Goal: Contribute content

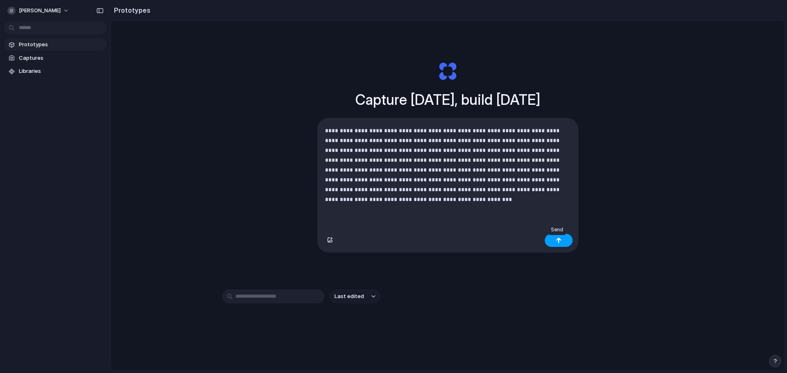
click at [547, 246] on button "button" at bounding box center [559, 240] width 28 height 13
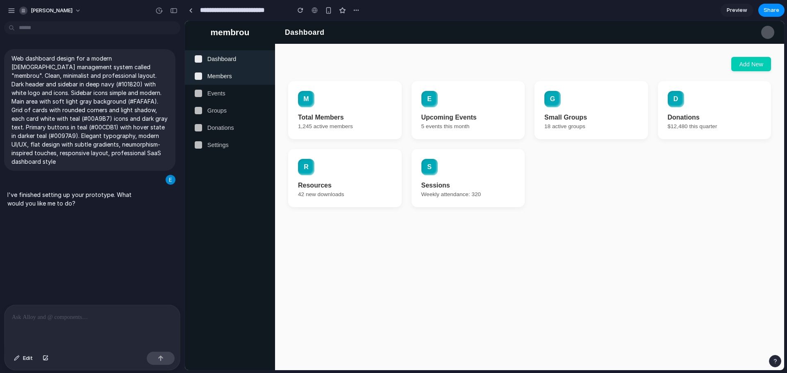
click at [221, 78] on span "Members" at bounding box center [219, 76] width 25 height 7
click at [218, 97] on span "Events" at bounding box center [216, 93] width 18 height 7
click at [739, 11] on span "Preview" at bounding box center [737, 10] width 20 height 8
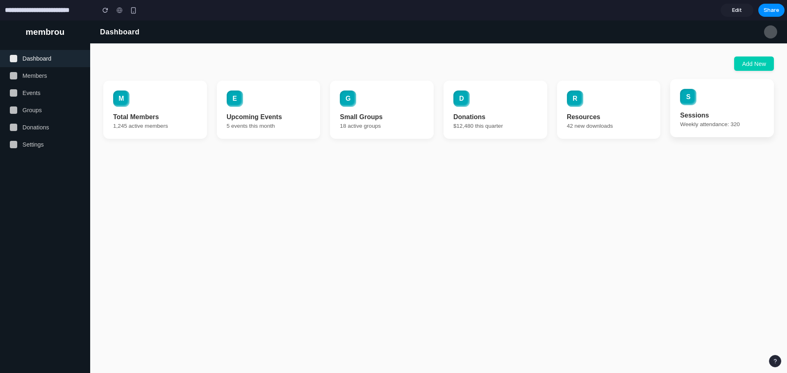
click at [710, 109] on article "S Sessions Weekly attendance: 320" at bounding box center [722, 108] width 104 height 58
click at [776, 362] on div "button" at bounding box center [775, 362] width 6 height 6
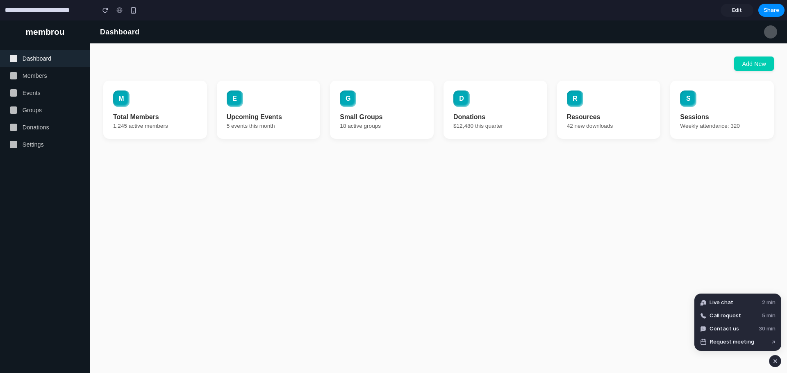
click at [44, 11] on input "**********" at bounding box center [47, 10] width 89 height 15
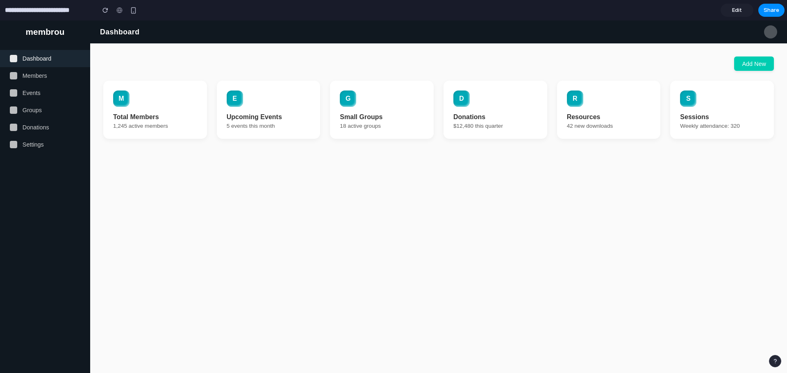
click at [737, 12] on span "Edit" at bounding box center [737, 10] width 10 height 8
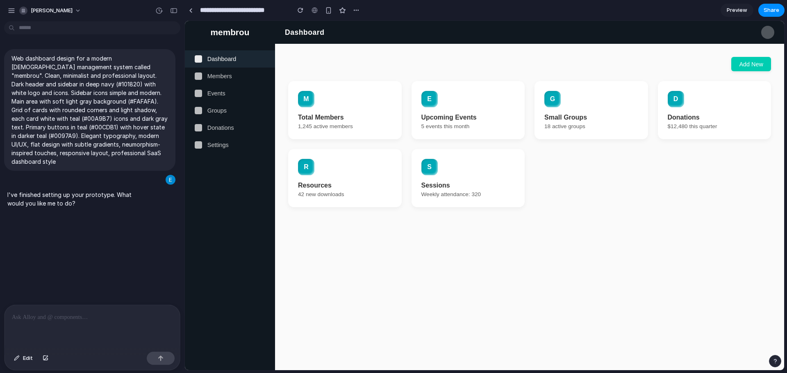
click at [92, 332] on div at bounding box center [92, 326] width 175 height 43
click at [48, 360] on button "button" at bounding box center [46, 358] width 14 height 13
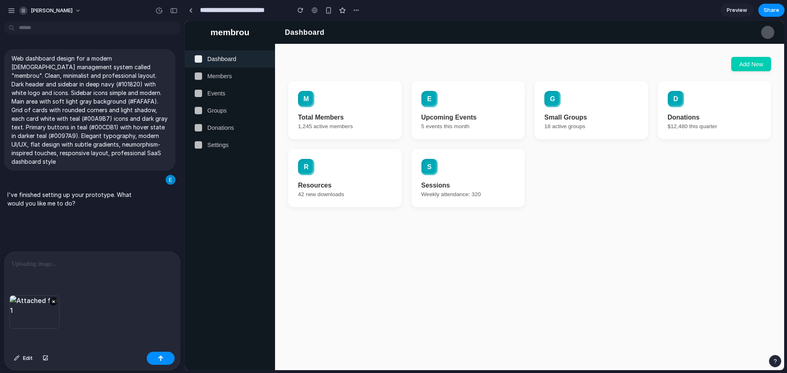
click at [73, 266] on p at bounding box center [92, 264] width 161 height 10
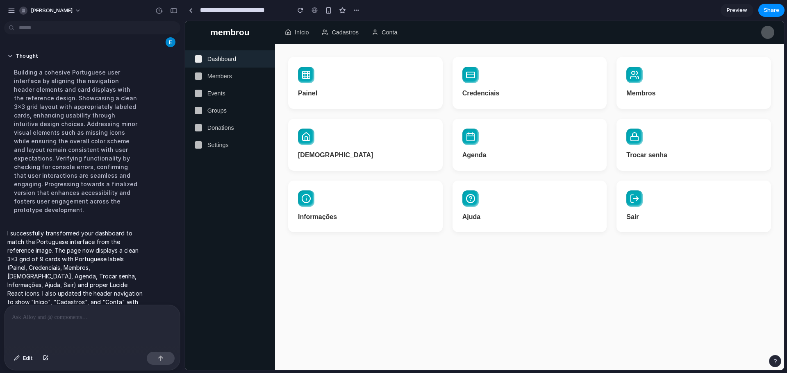
scroll to position [305, 0]
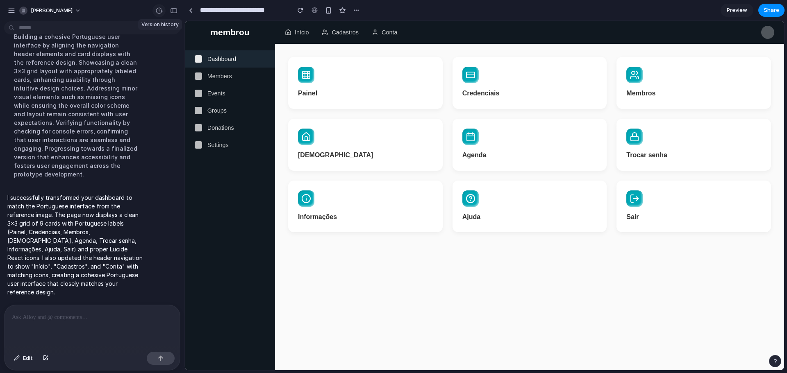
click at [161, 8] on div "button" at bounding box center [158, 10] width 7 height 7
click at [546, 363] on div "v1 Current" at bounding box center [393, 186] width 787 height 373
click at [118, 328] on div at bounding box center [92, 326] width 175 height 43
